Goal: Navigation & Orientation: Find specific page/section

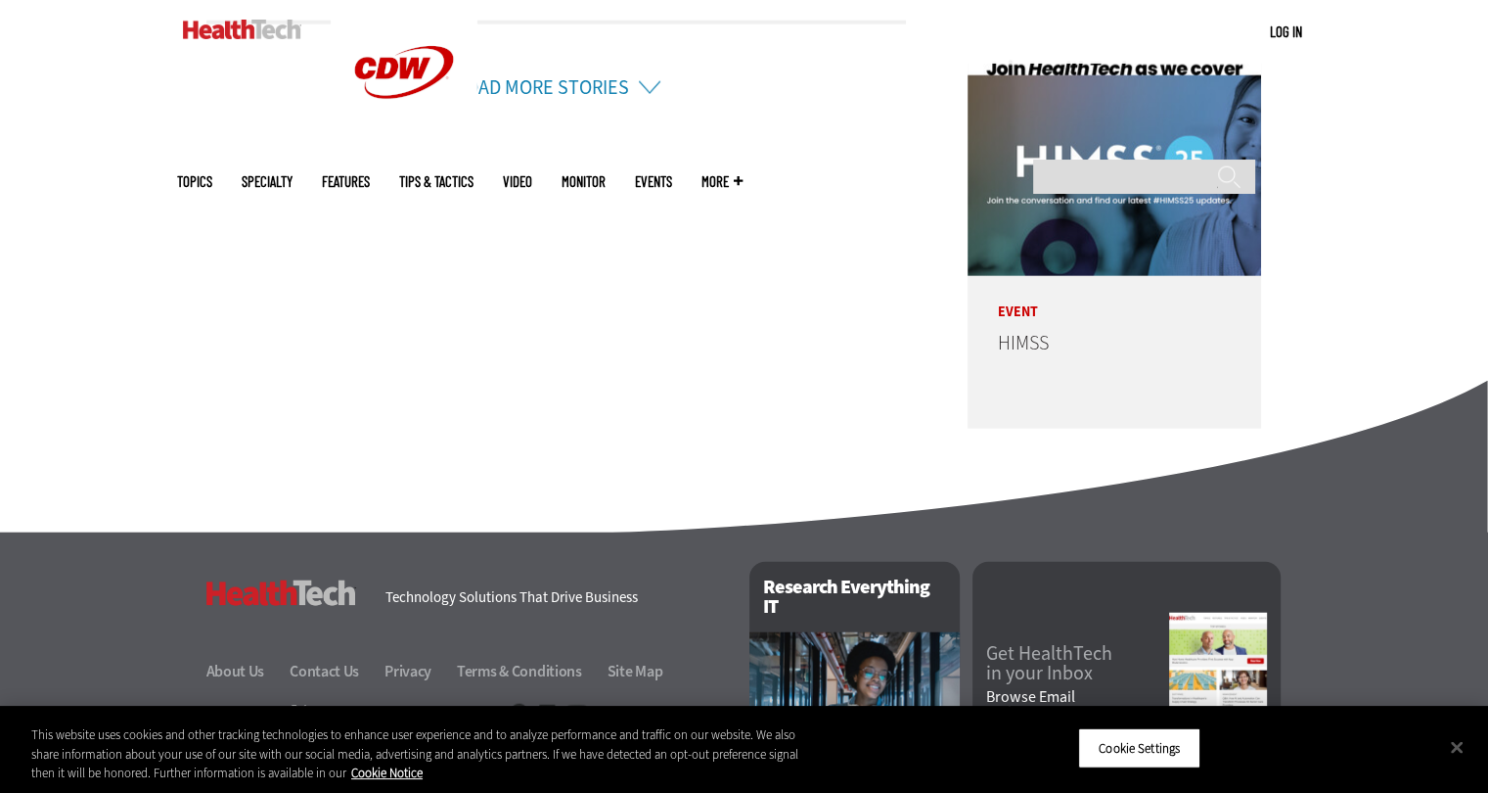
scroll to position [4949, 0]
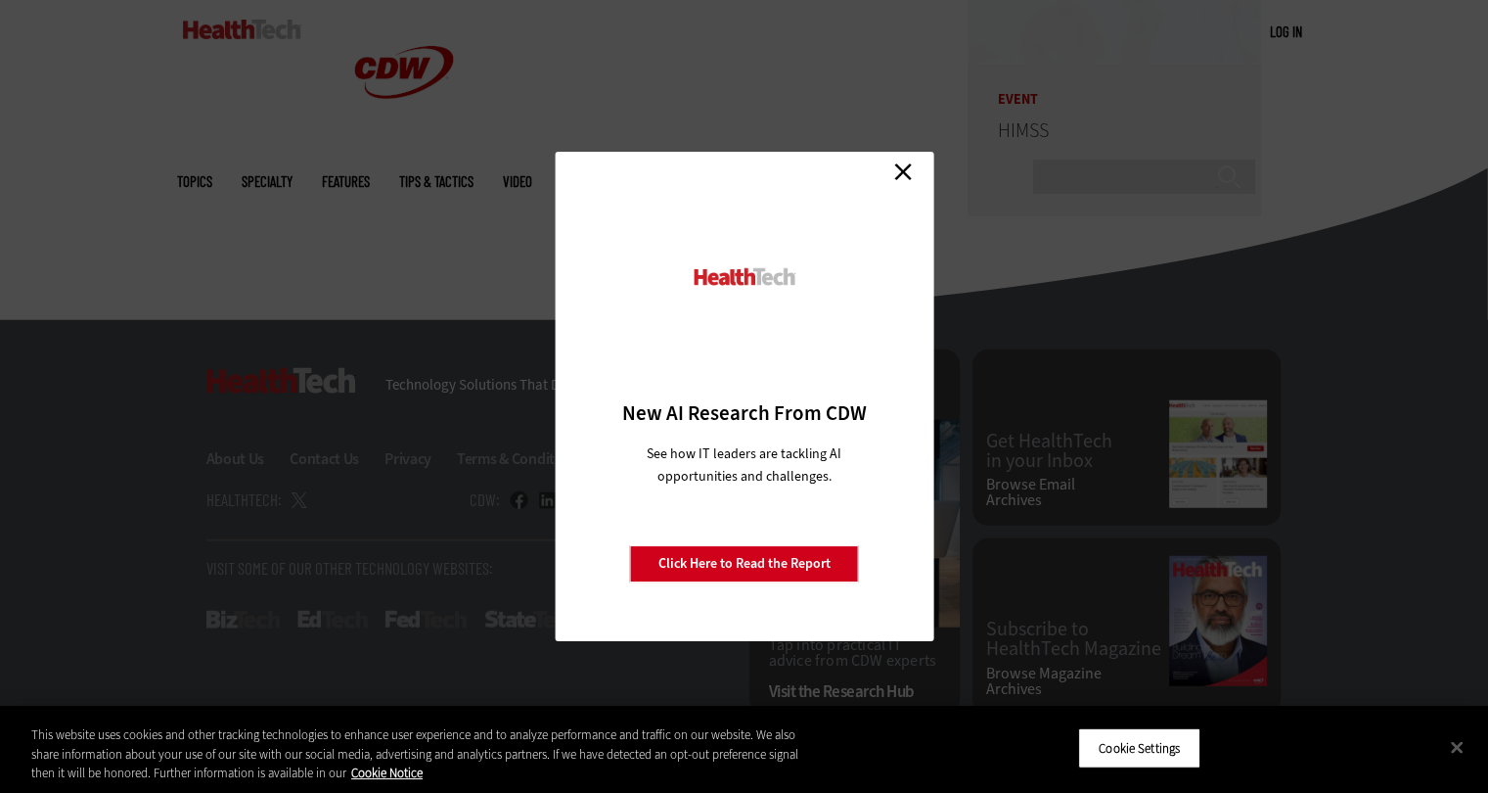
drag, startPoint x: 1494, startPoint y: 68, endPoint x: 1225, endPoint y: 779, distance: 760.7
click at [1143, 742] on button "Cookie Settings" at bounding box center [1139, 747] width 122 height 41
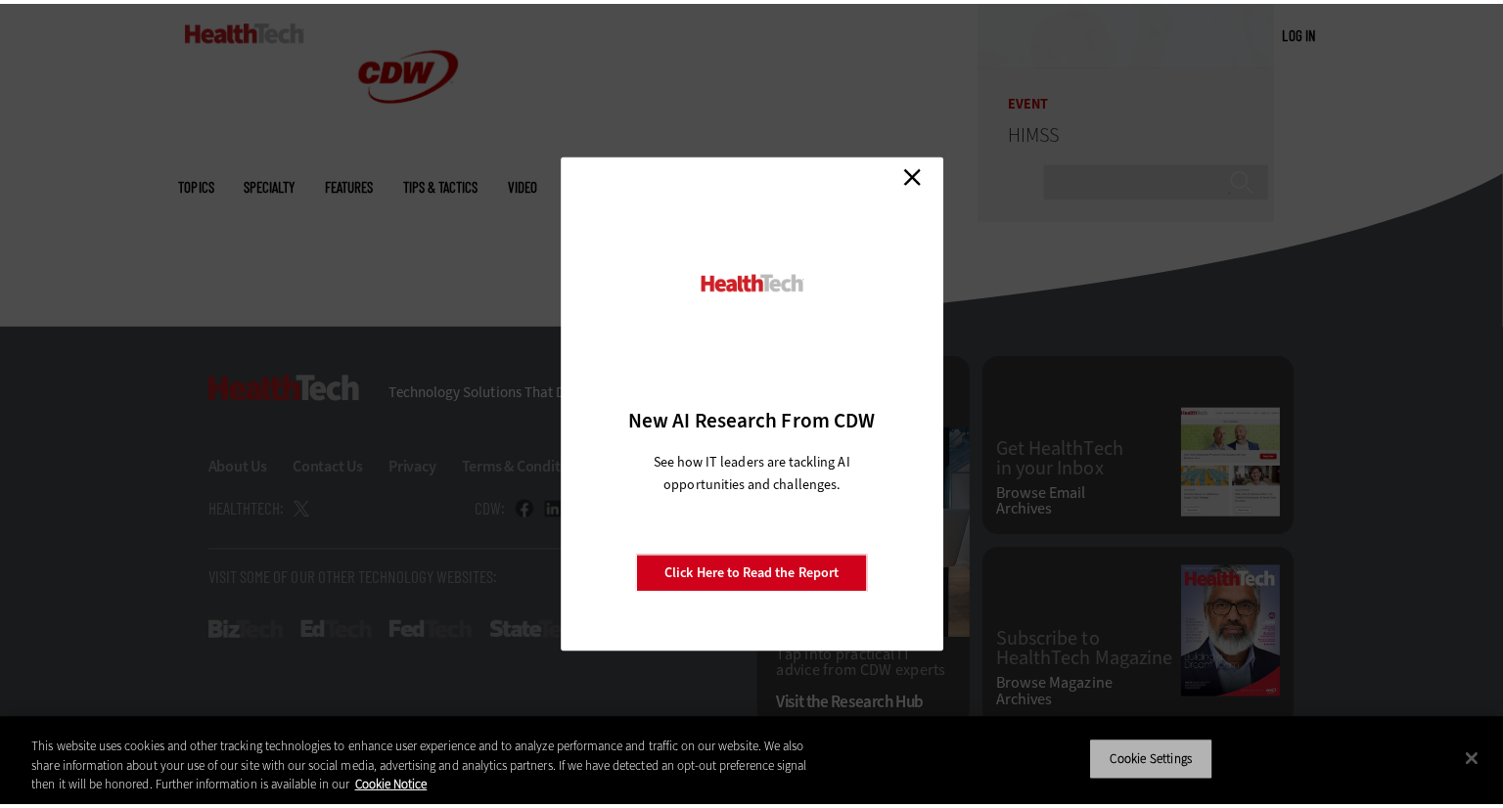
scroll to position [4938, 0]
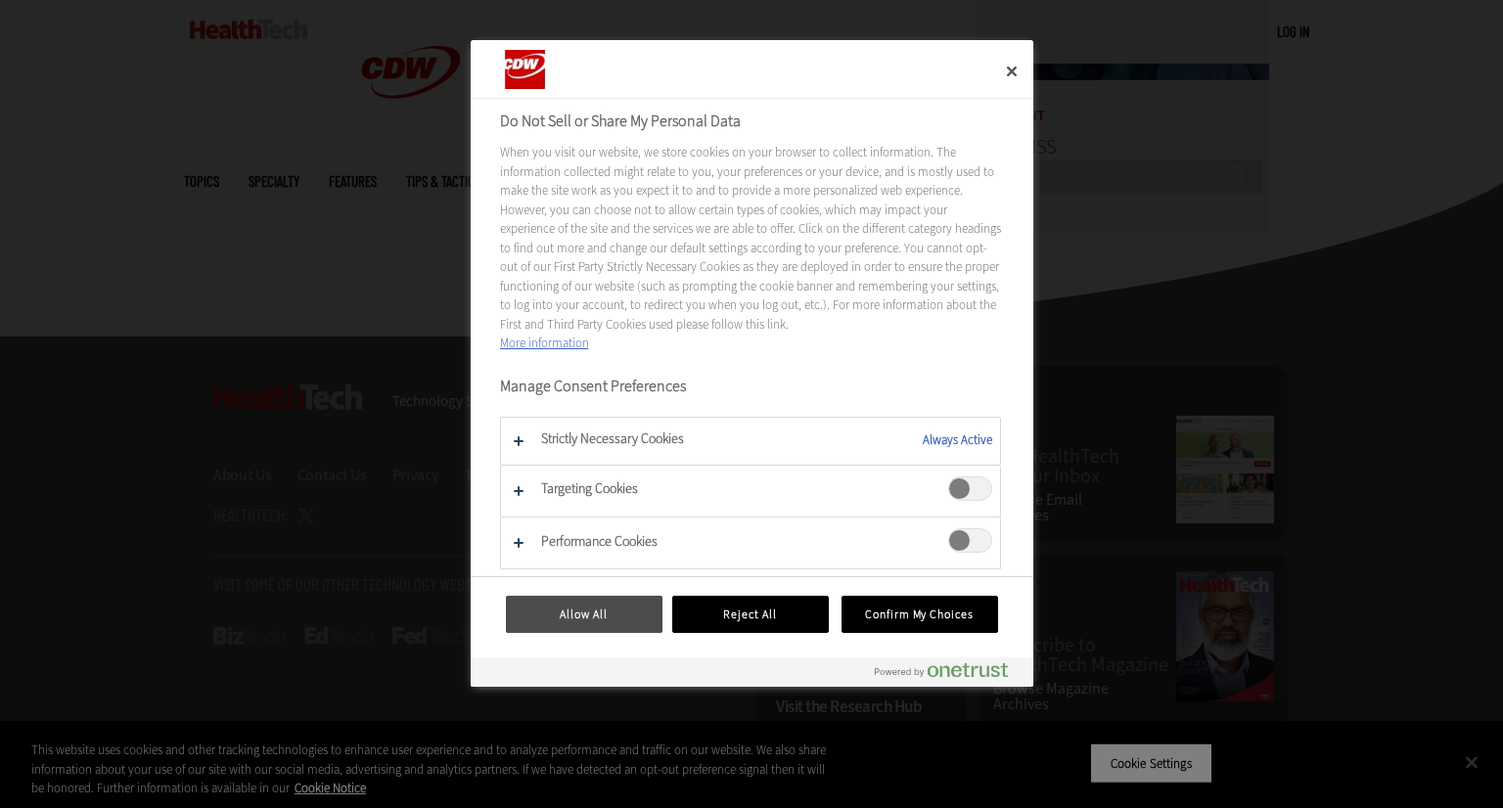
drag, startPoint x: 562, startPoint y: 611, endPoint x: 999, endPoint y: 114, distance: 661.5
click at [565, 608] on button "Allow All" at bounding box center [584, 614] width 157 height 37
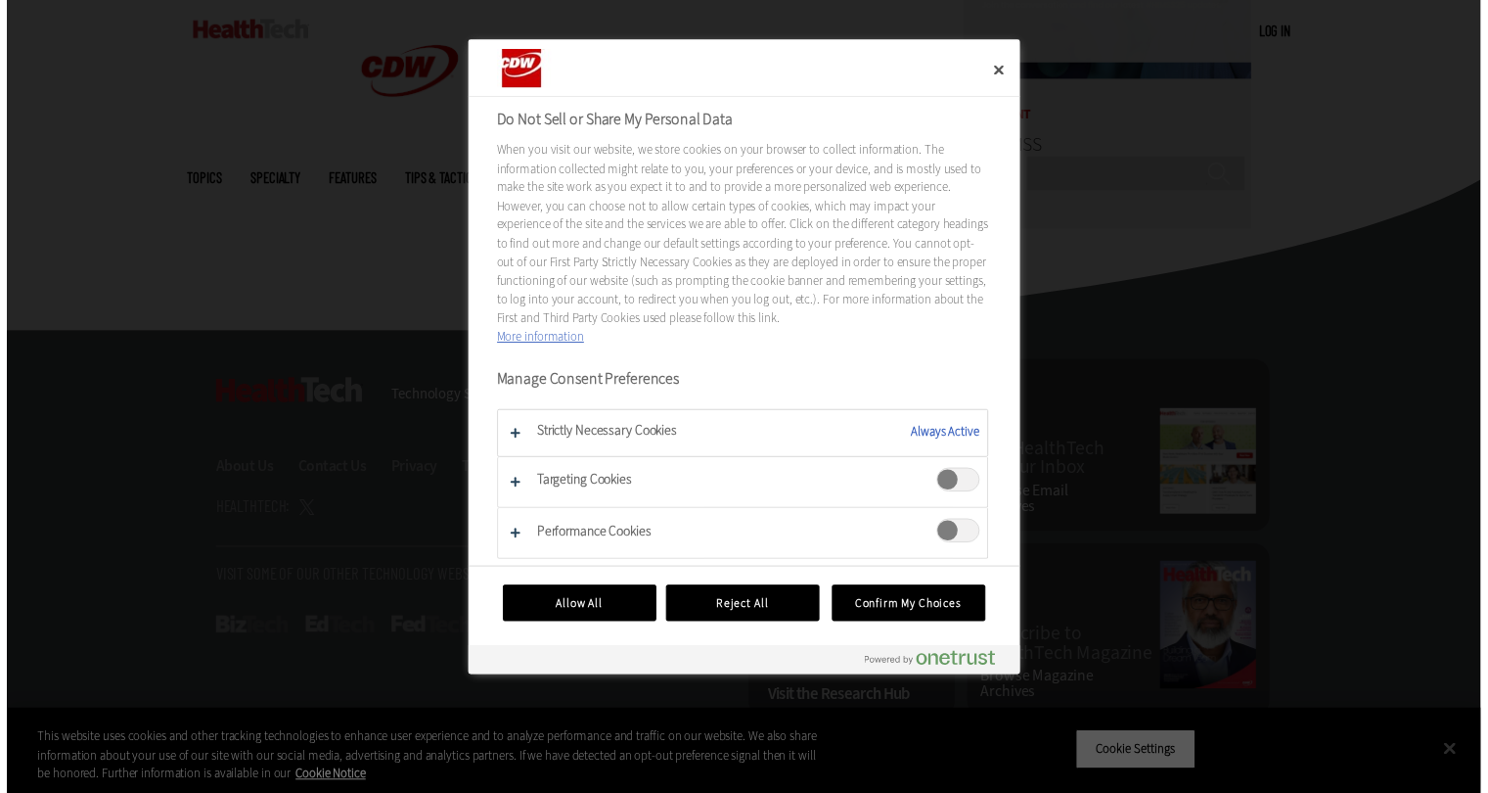
scroll to position [4932, 0]
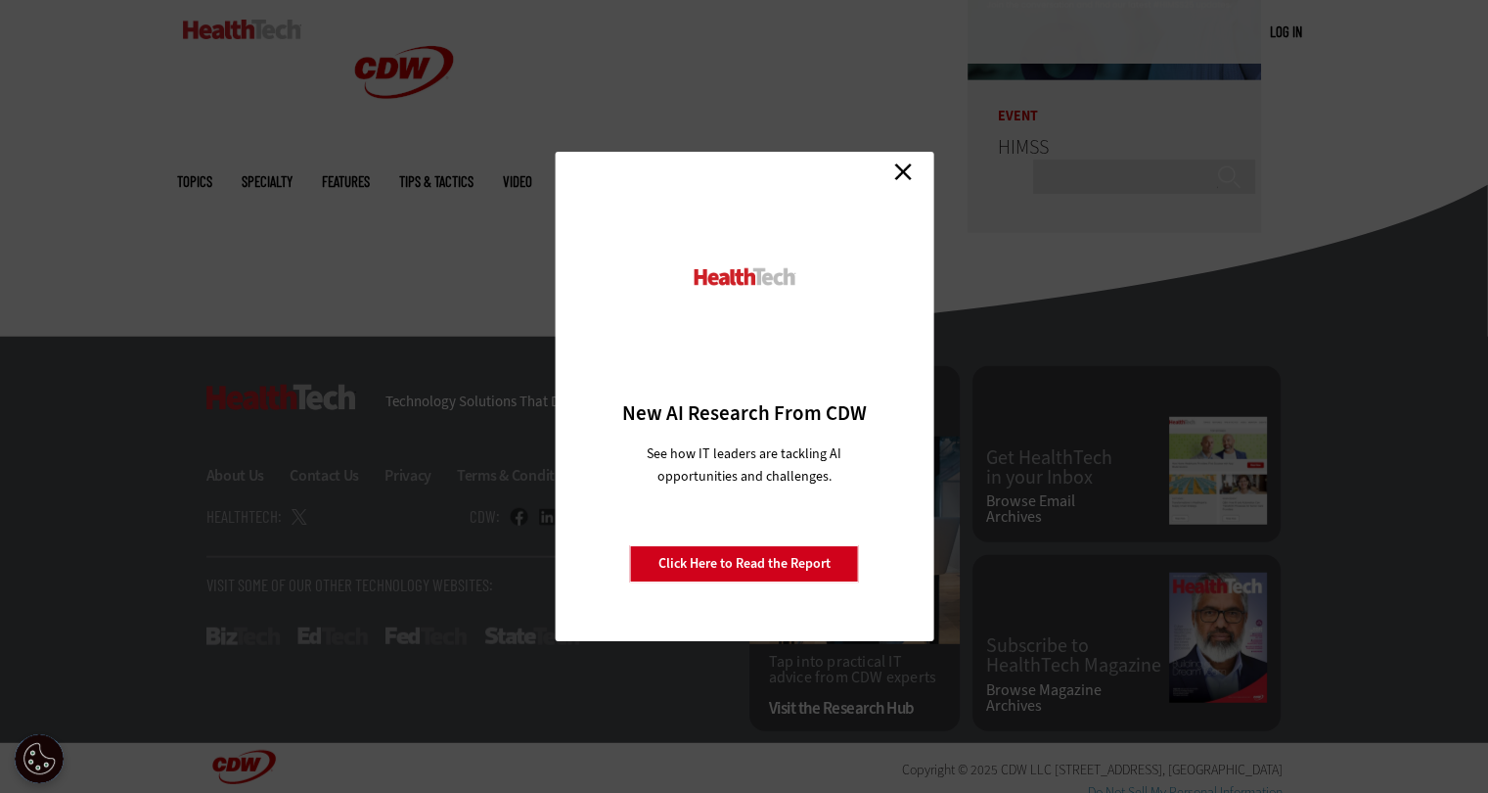
click at [896, 169] on link "Close" at bounding box center [903, 171] width 29 height 29
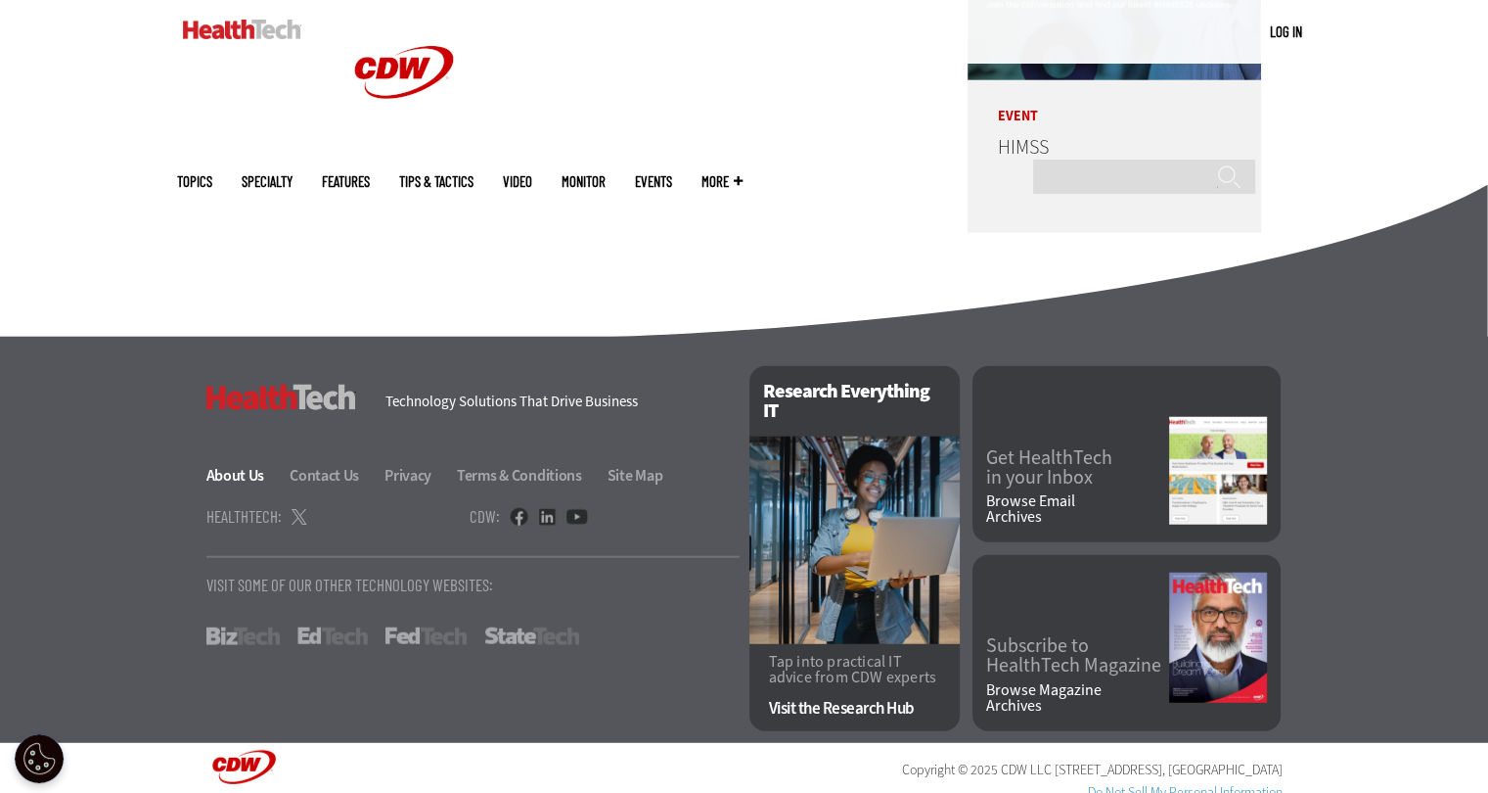
click at [208, 472] on link "About Us" at bounding box center [246, 475] width 81 height 21
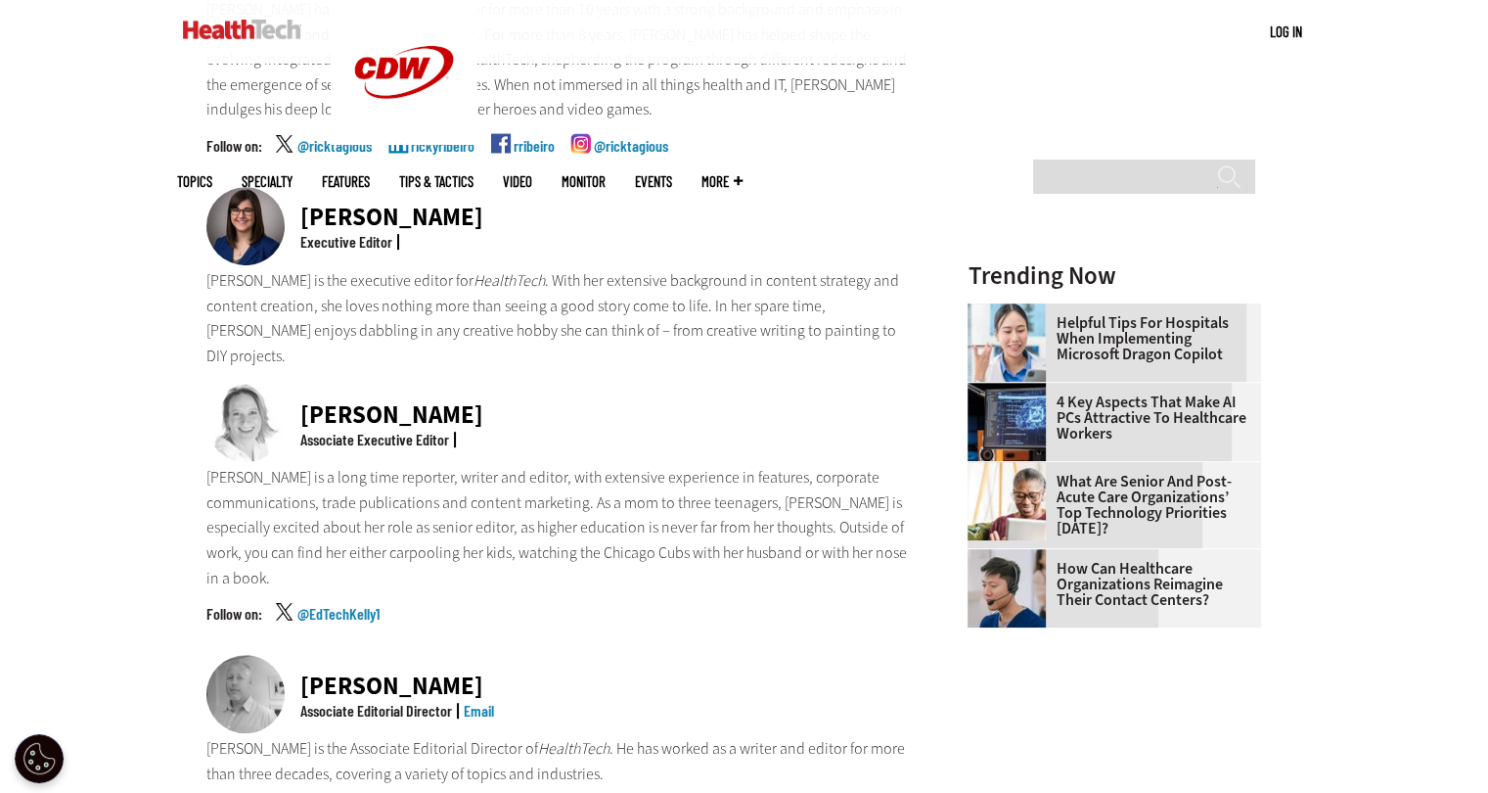
scroll to position [587, 0]
